Goal: Transaction & Acquisition: Book appointment/travel/reservation

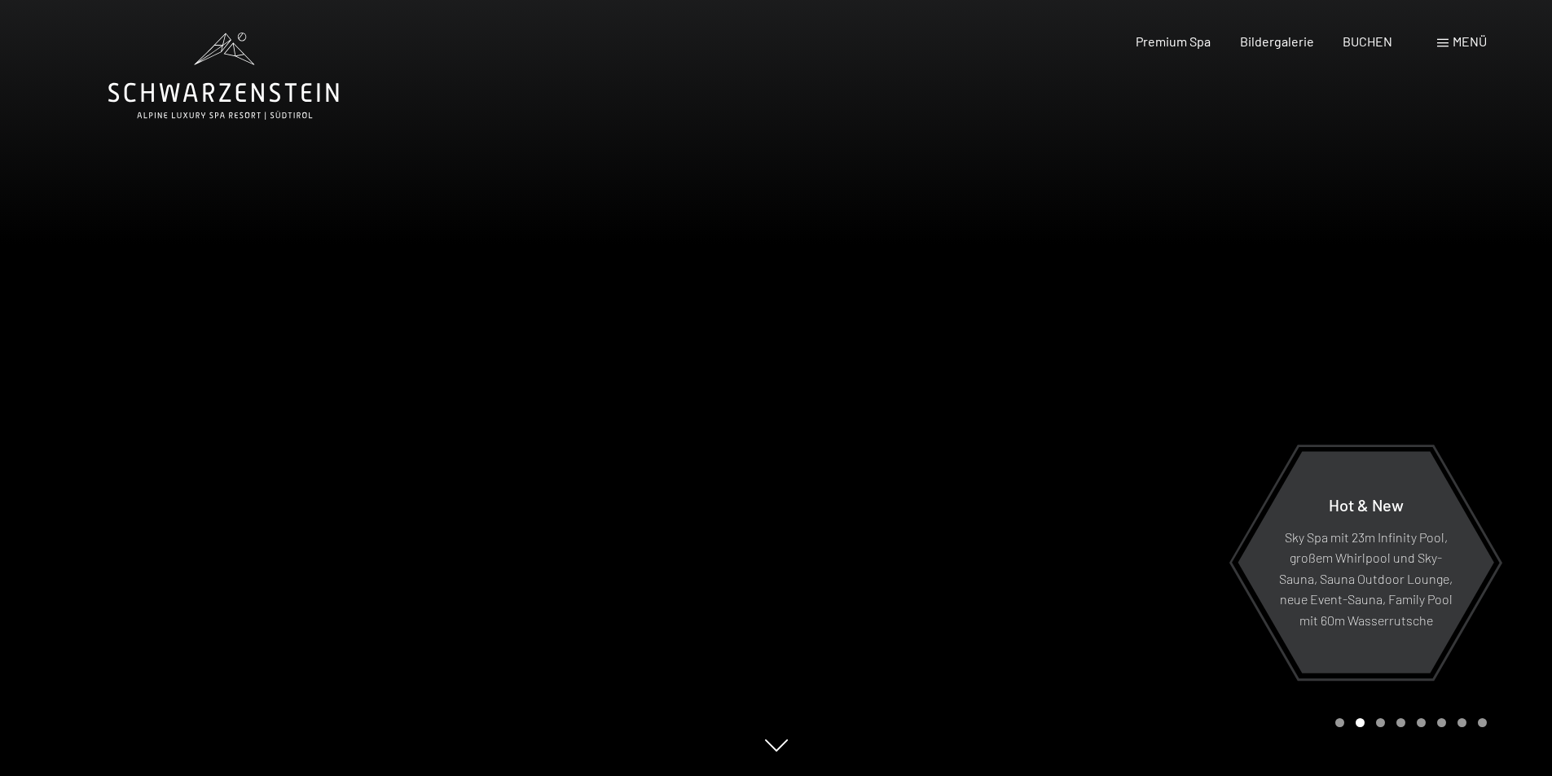
click at [1461, 38] on span "Menü" at bounding box center [1470, 40] width 34 height 15
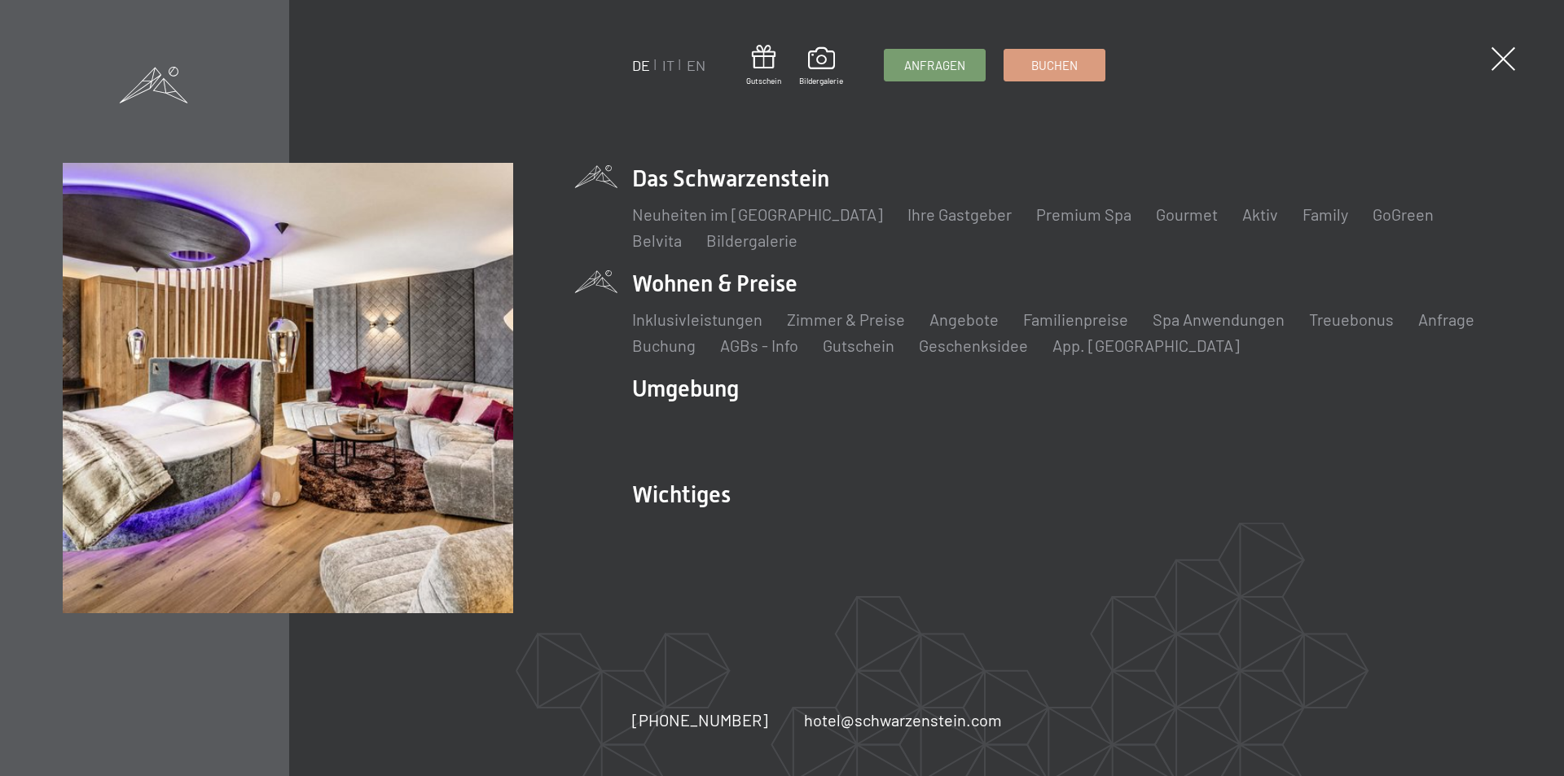
click at [725, 282] on li "Wohnen & Preise Inklusivleistungen Zimmer & Preise Liste Angebote Liste Familie…" at bounding box center [1066, 312] width 869 height 89
click at [834, 316] on link "Zimmer & Preise" at bounding box center [846, 320] width 118 height 20
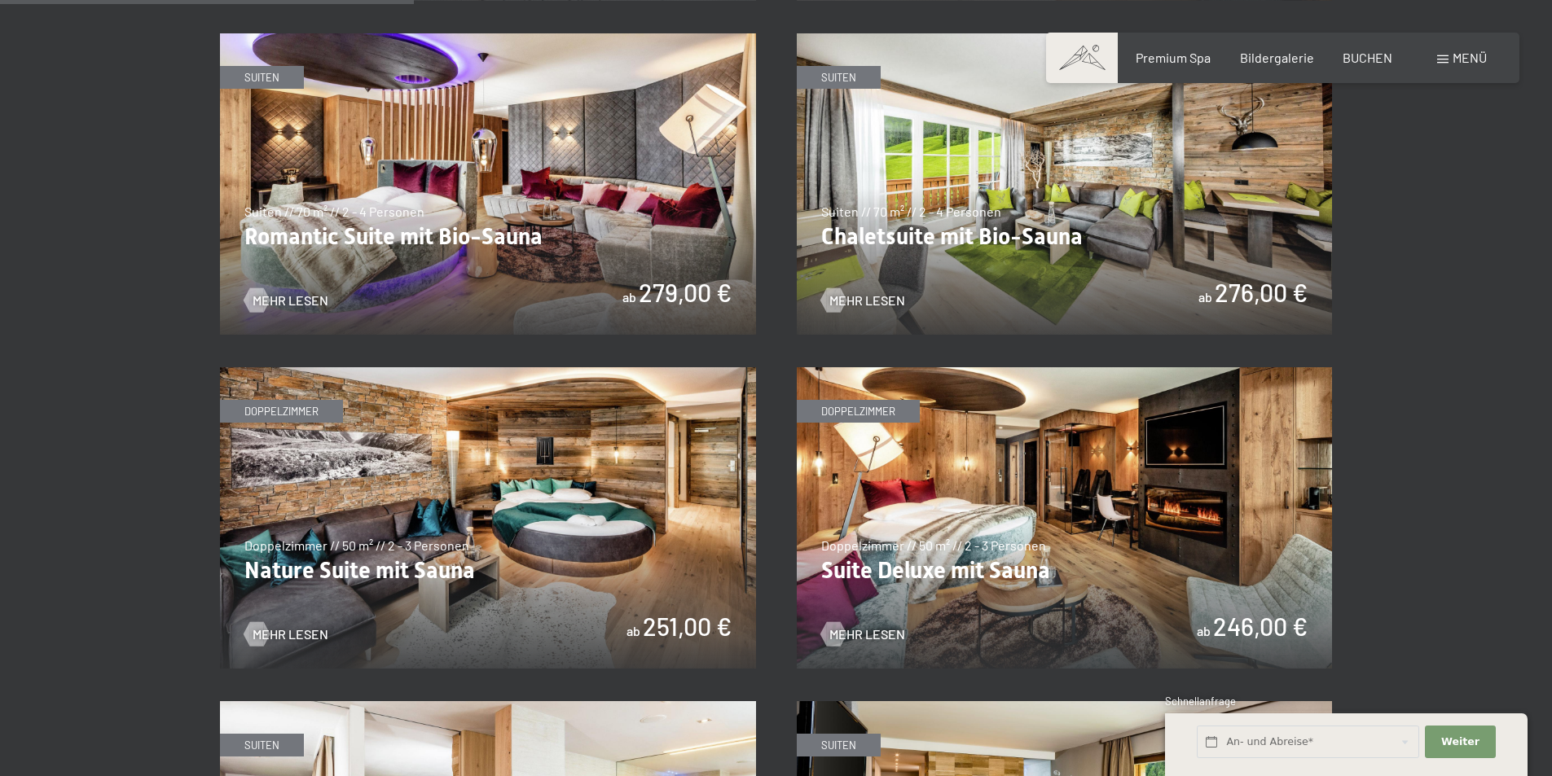
scroll to position [1385, 0]
click at [658, 621] on img at bounding box center [488, 517] width 536 height 301
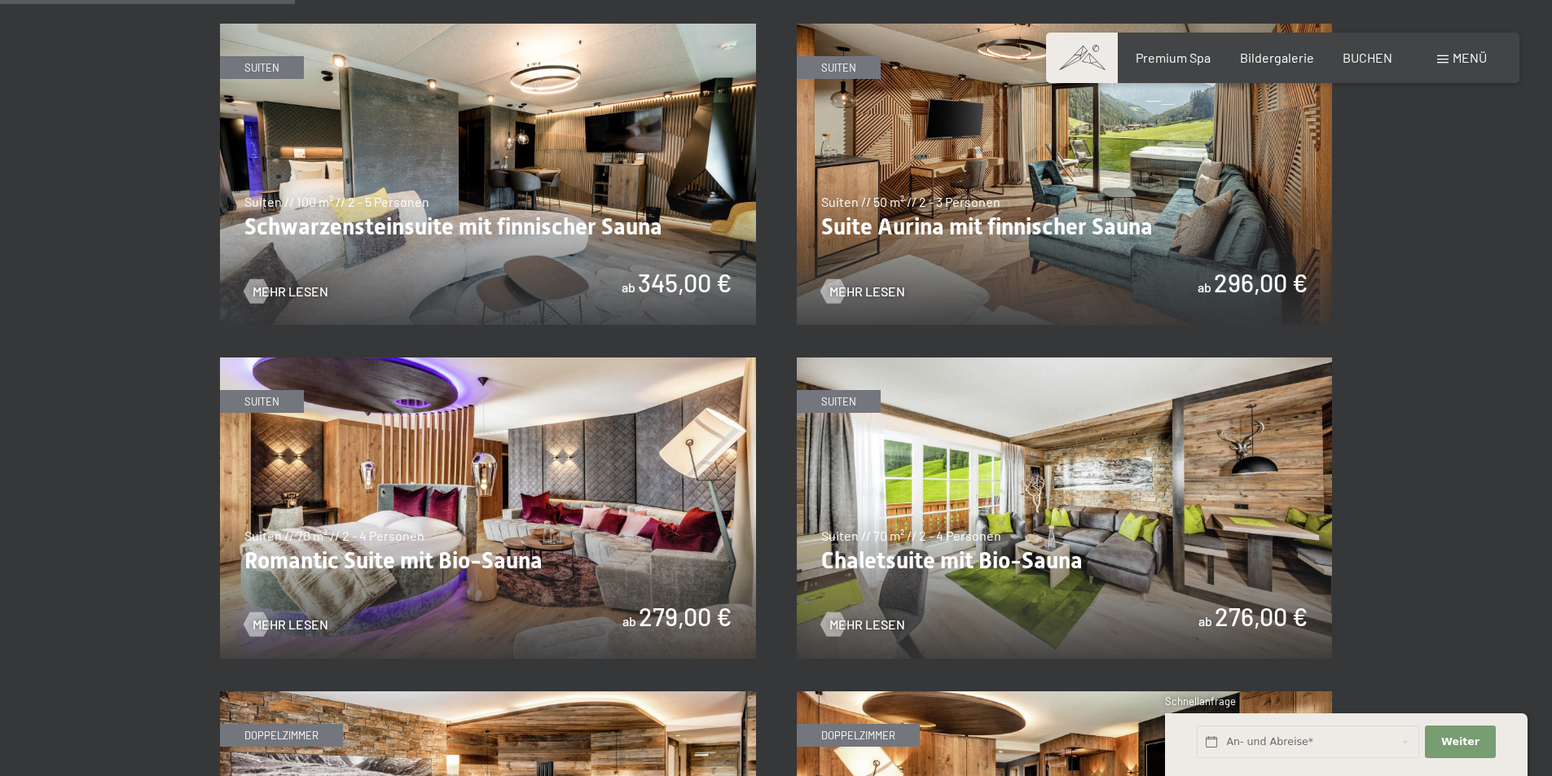
scroll to position [978, 0]
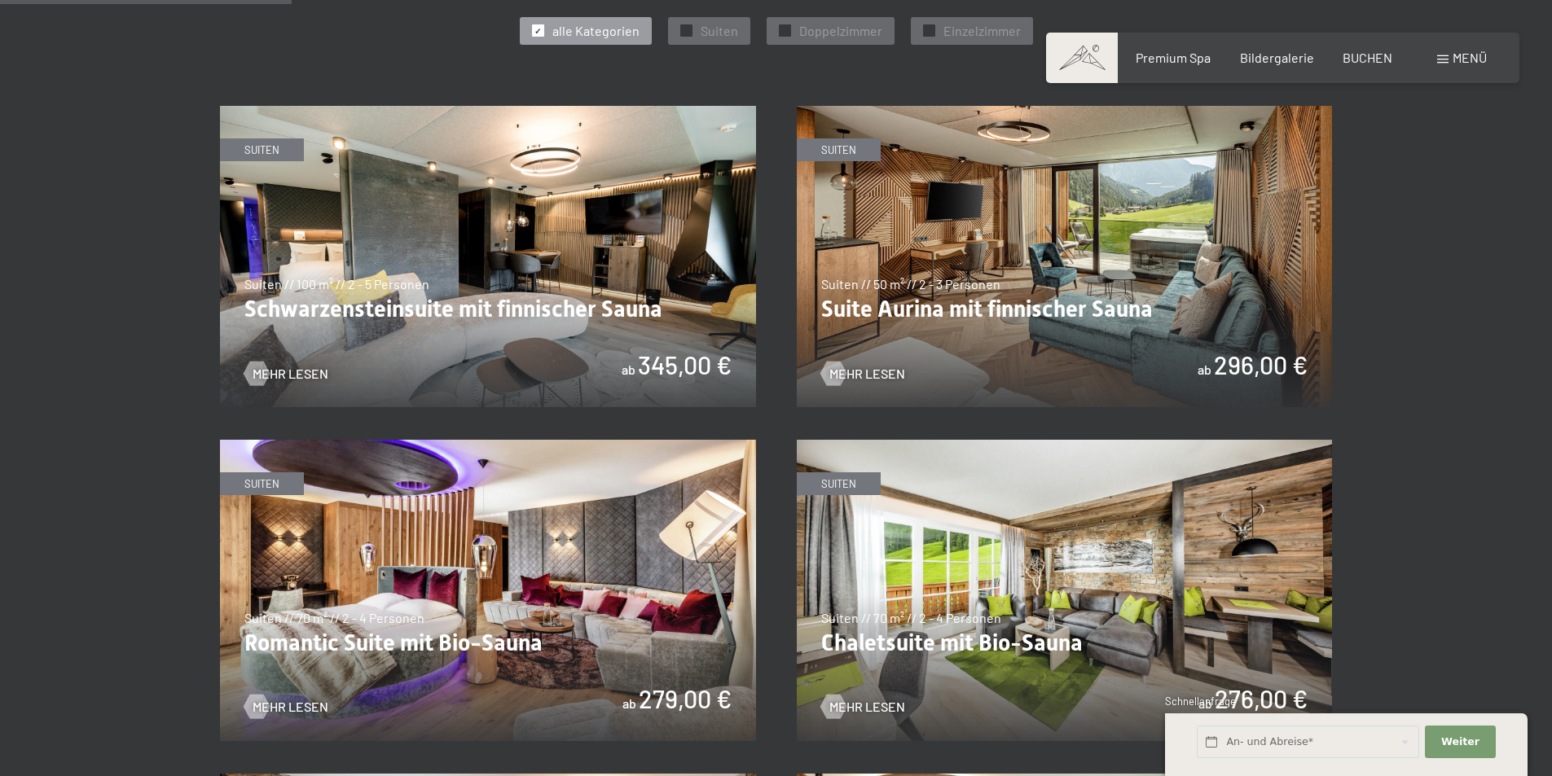
click at [920, 315] on img at bounding box center [1065, 256] width 536 height 301
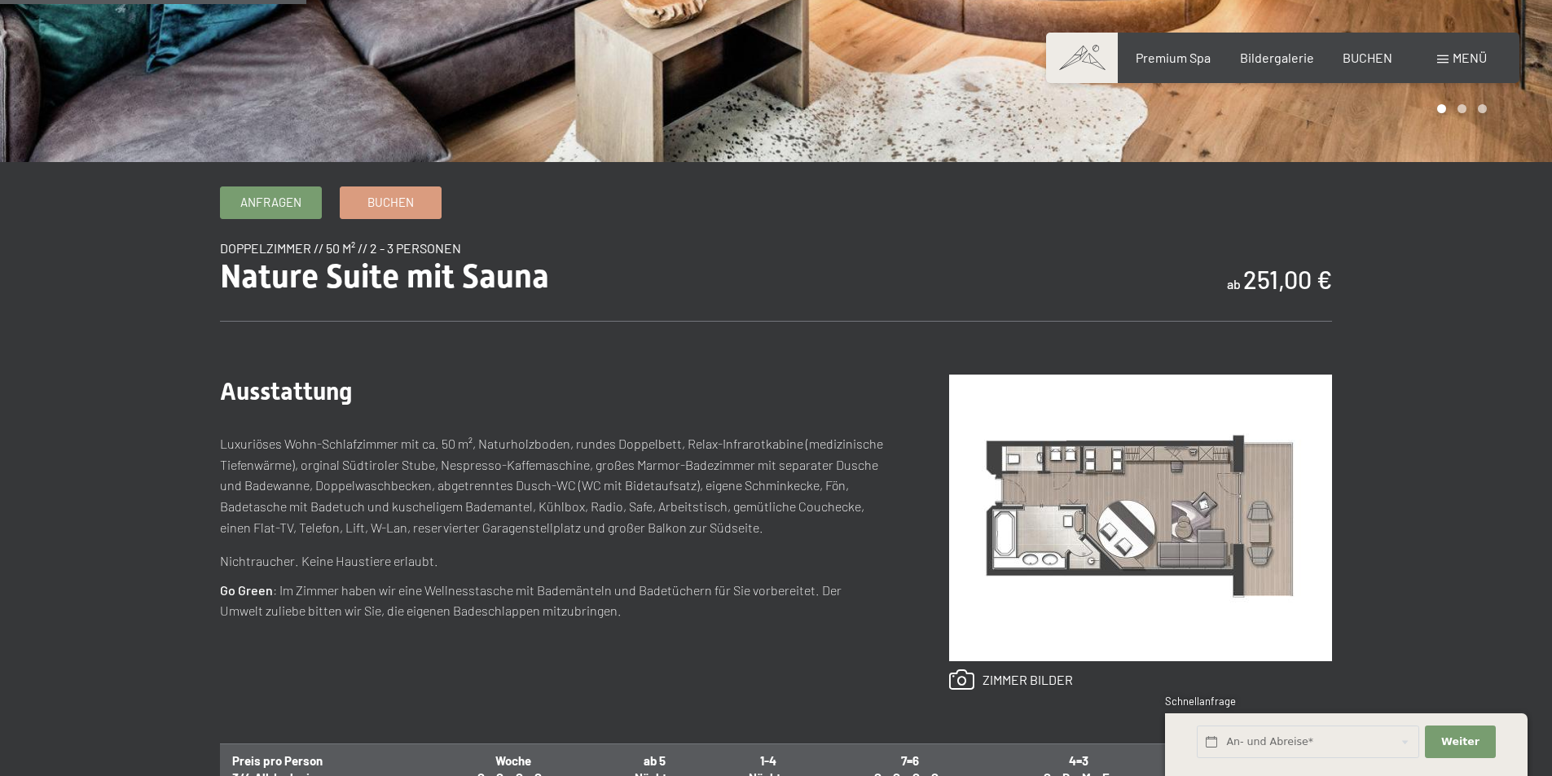
scroll to position [733, 0]
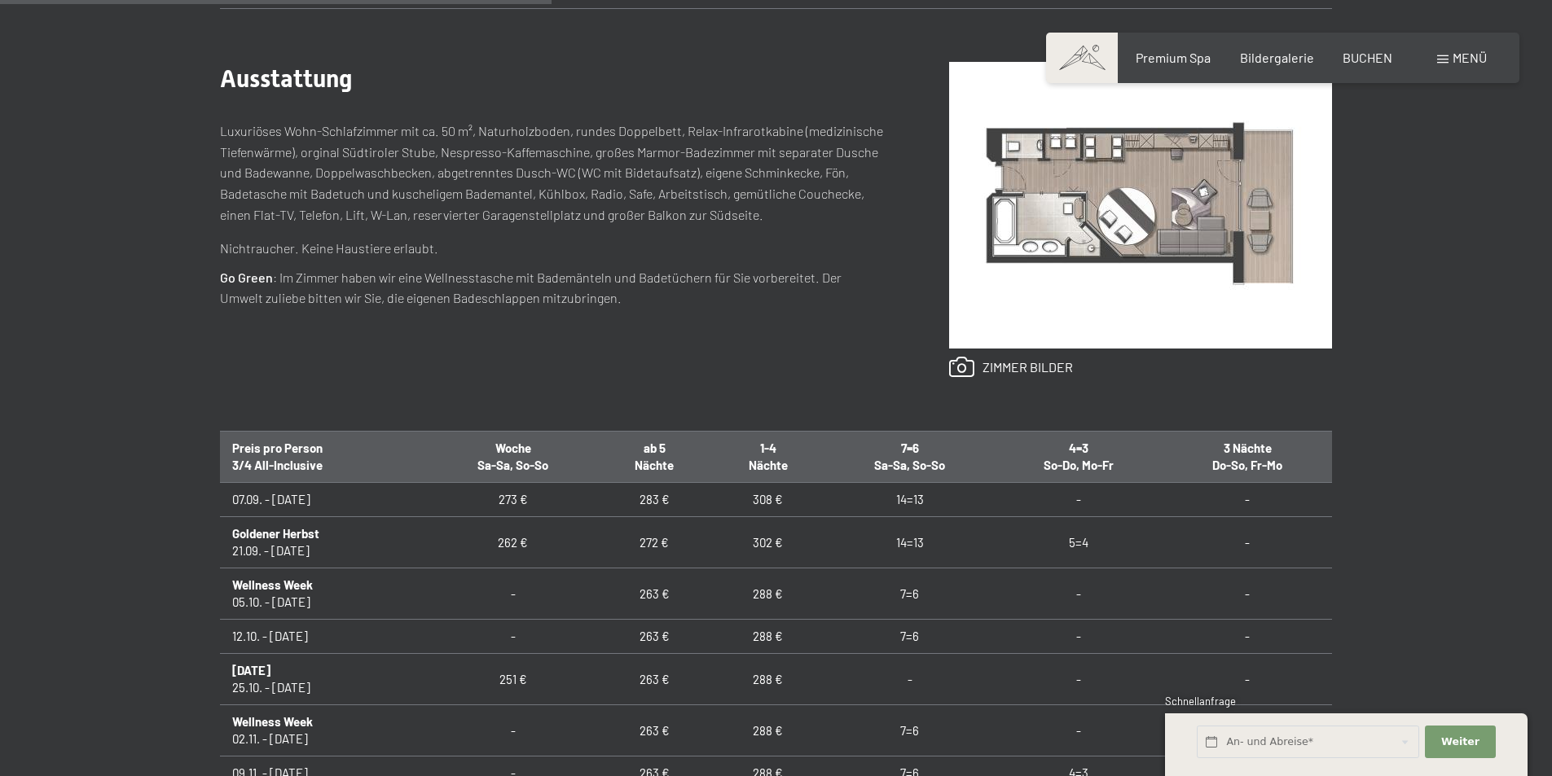
click at [1094, 244] on img at bounding box center [1140, 205] width 383 height 287
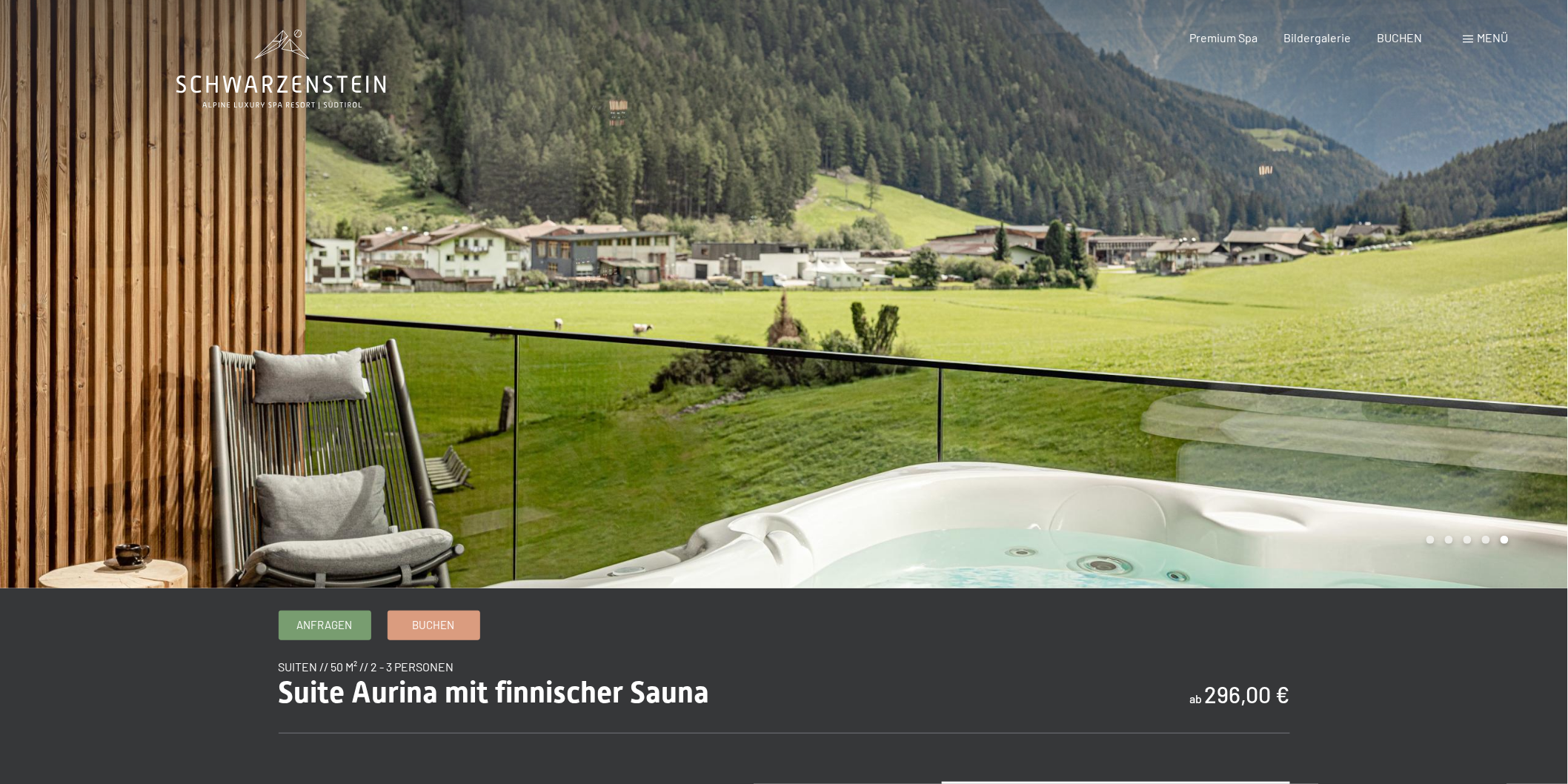
click at [1204, 257] on div at bounding box center [1176, 294] width 784 height 588
